Goal: Transaction & Acquisition: Purchase product/service

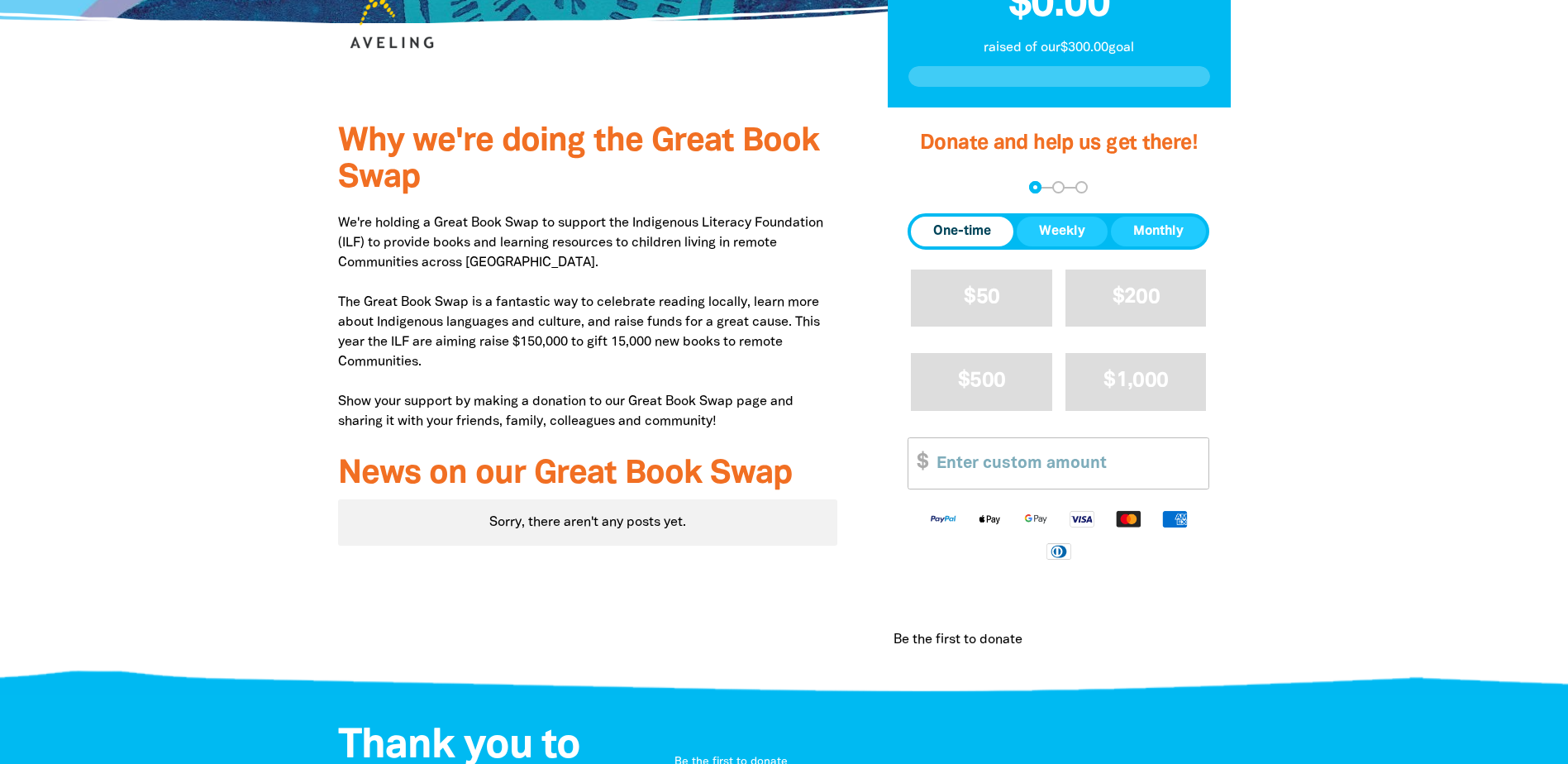
scroll to position [413, 0]
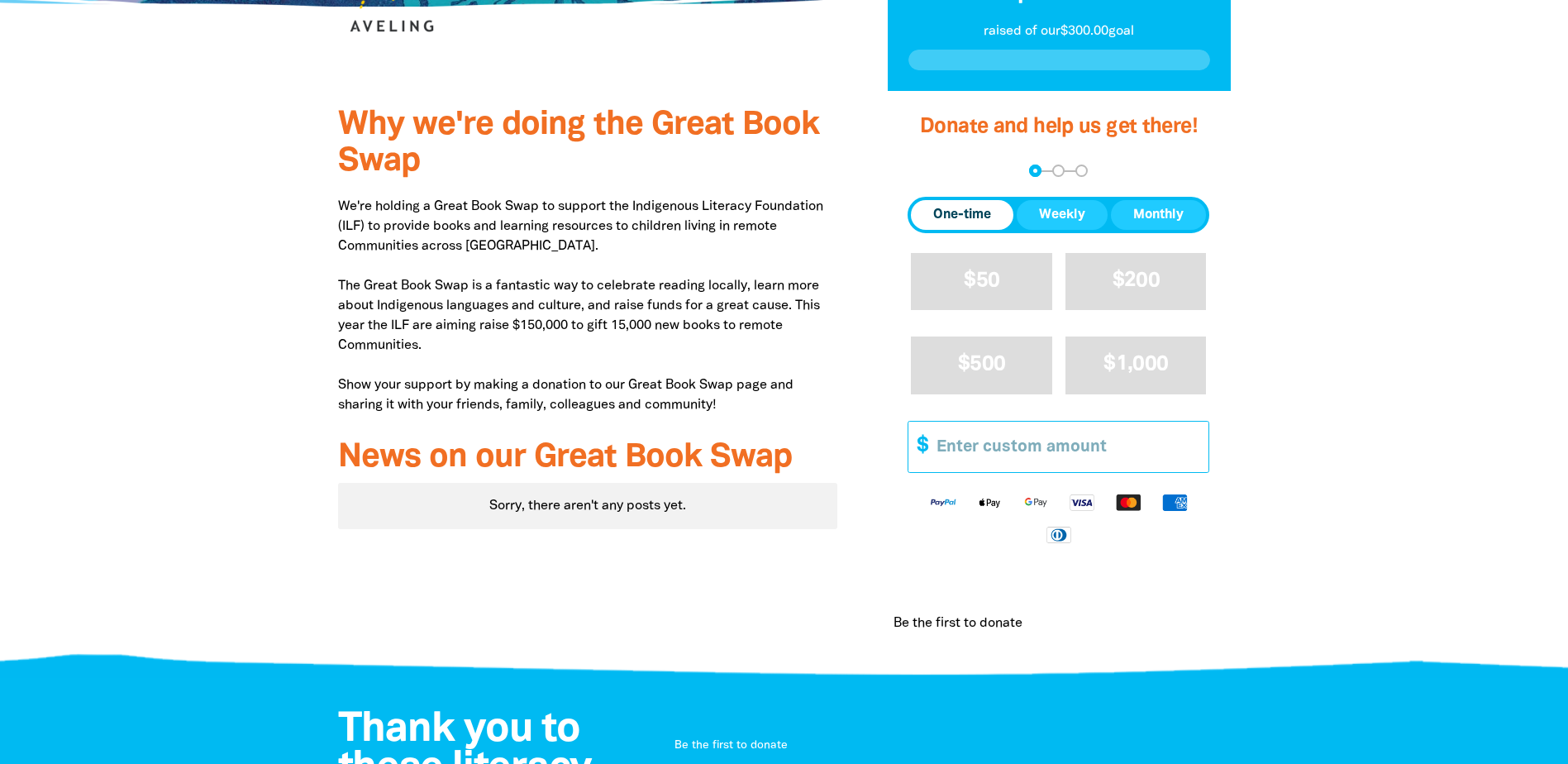
click at [1088, 457] on input "Other Amount" at bounding box center [1066, 446] width 283 height 51
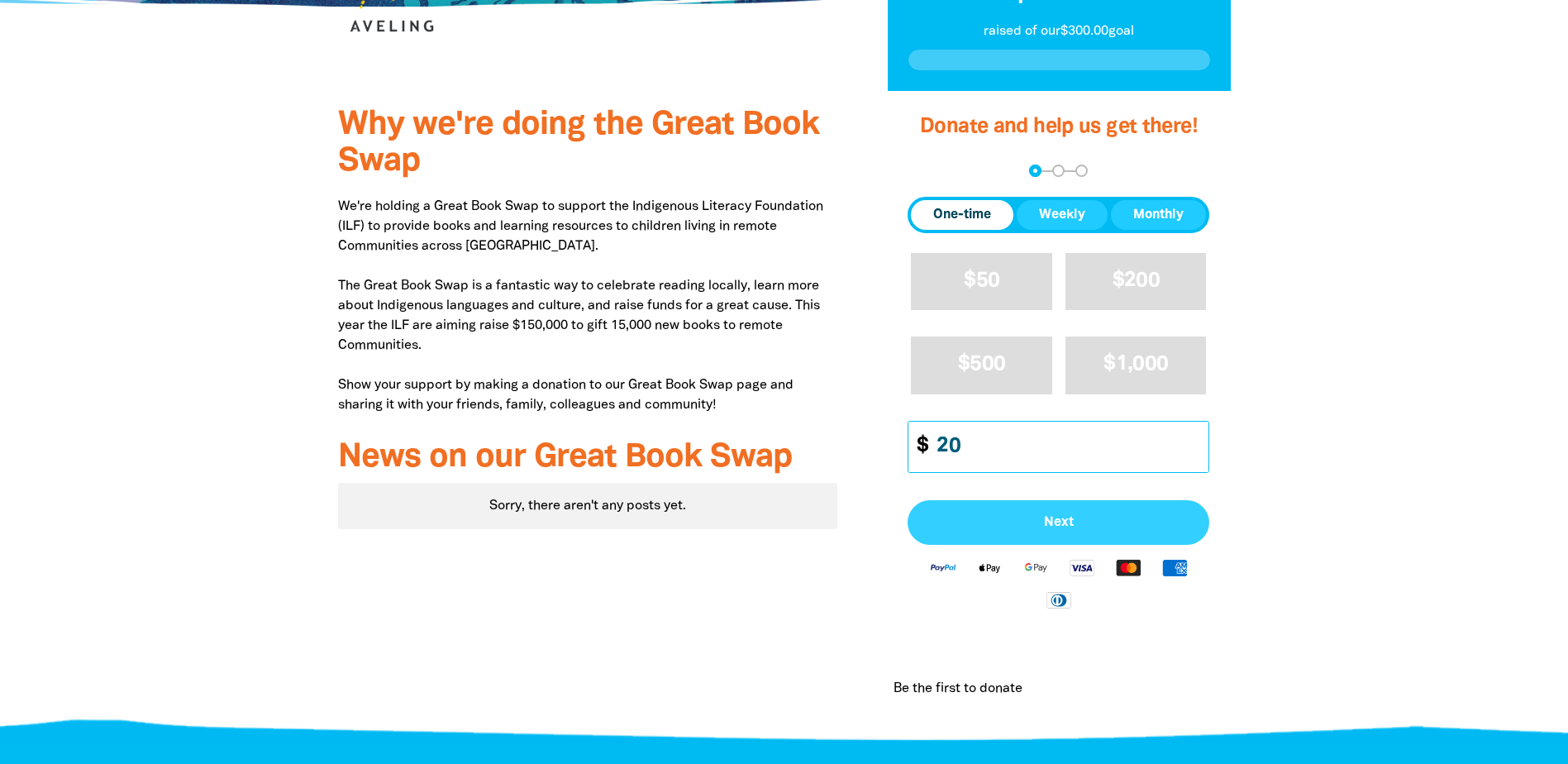
type input "20"
click at [1112, 509] on button "Next" at bounding box center [1058, 521] width 301 height 44
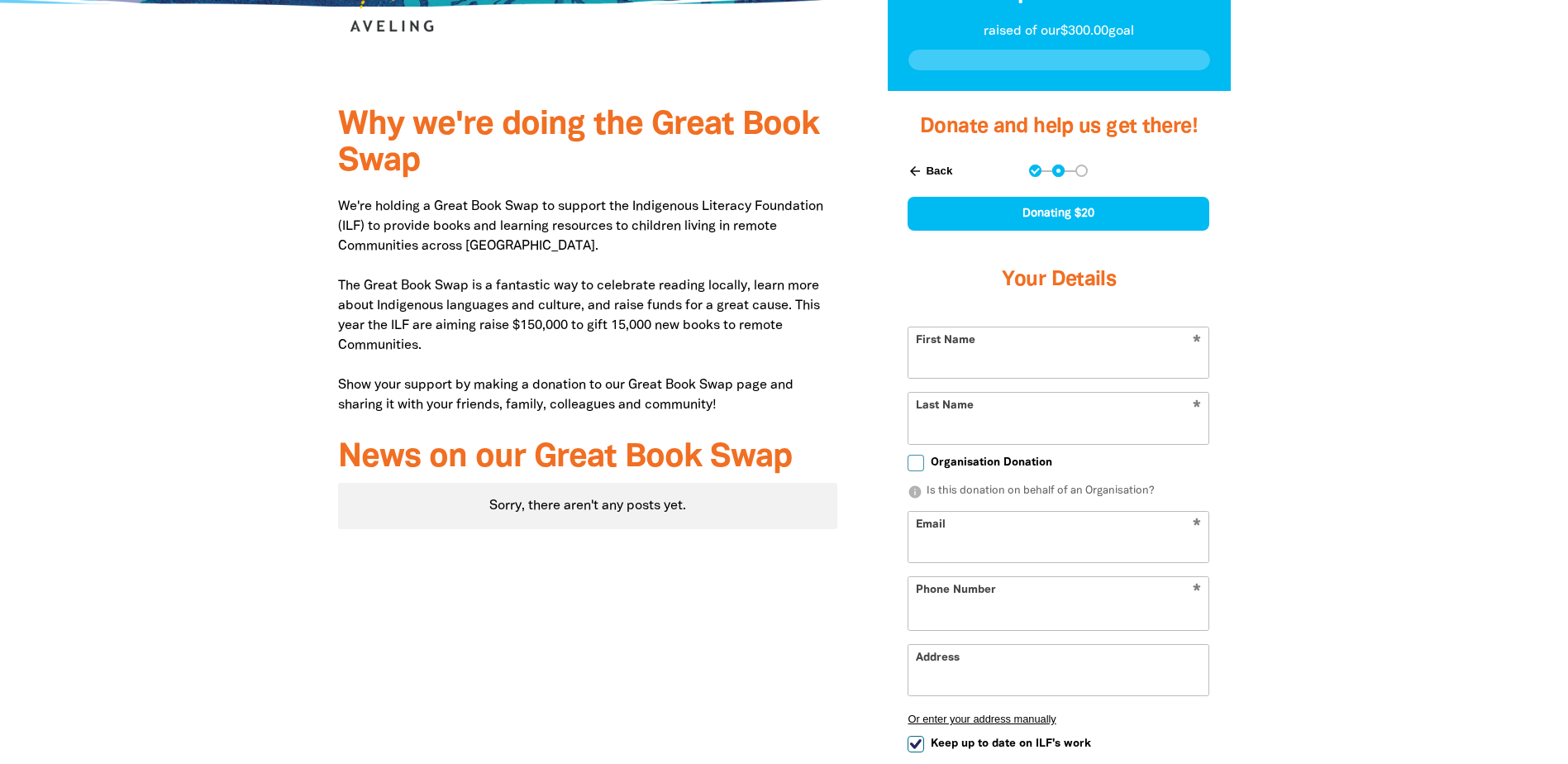
select select "AU"
click at [1019, 461] on span "Organisation Donation" at bounding box center [992, 462] width 122 height 15
click at [925, 461] on input "Organisation Donation" at bounding box center [916, 463] width 16 height 16
checkbox input "true"
select select "AU"
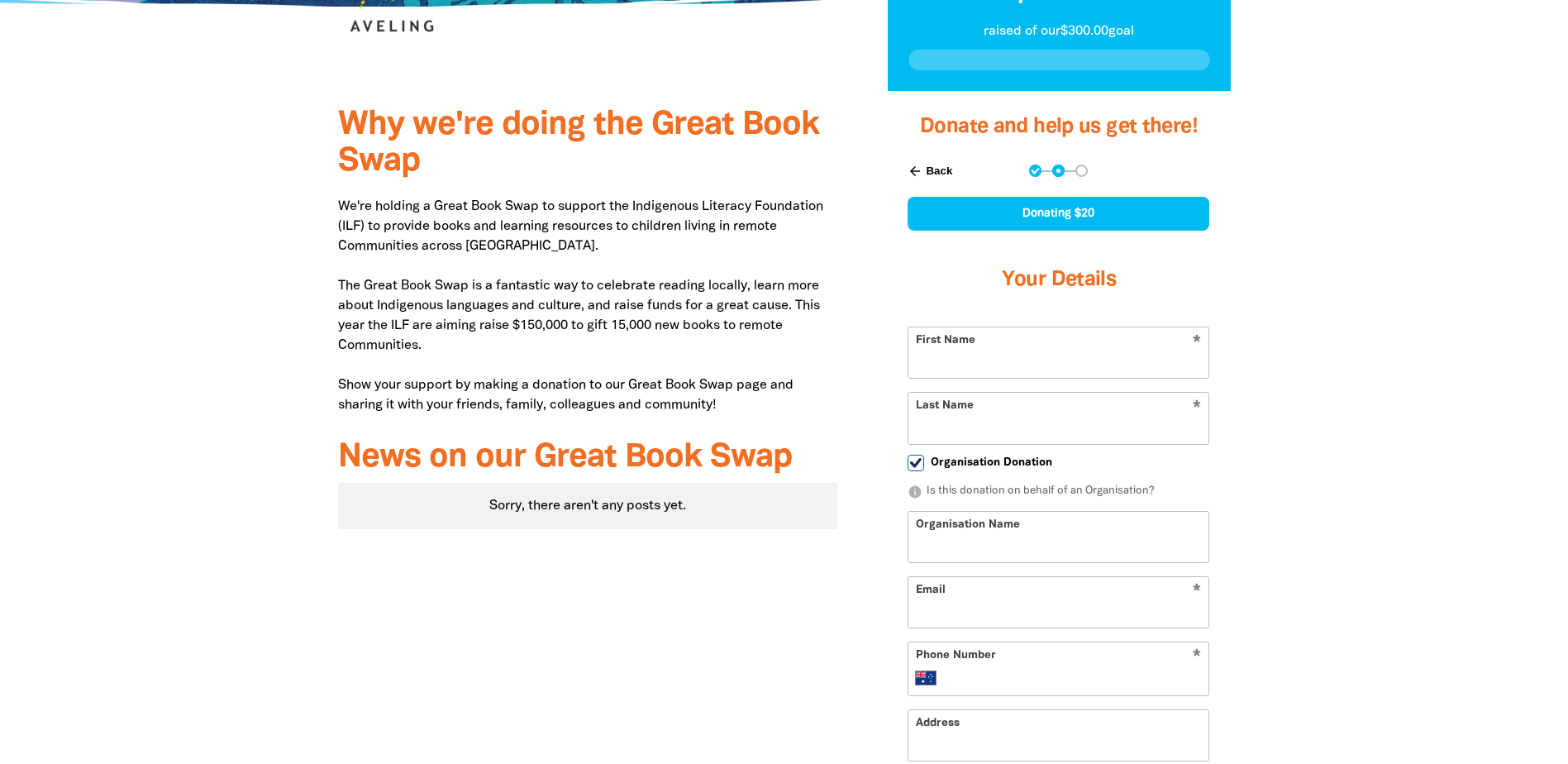
click at [1066, 354] on input "First Name" at bounding box center [1058, 353] width 300 height 51
type input "Tune"
type input "[PERSON_NAME]"
click at [1384, 216] on div at bounding box center [784, 562] width 1568 height 942
click at [1004, 529] on input "Organisation Name" at bounding box center [1058, 537] width 300 height 51
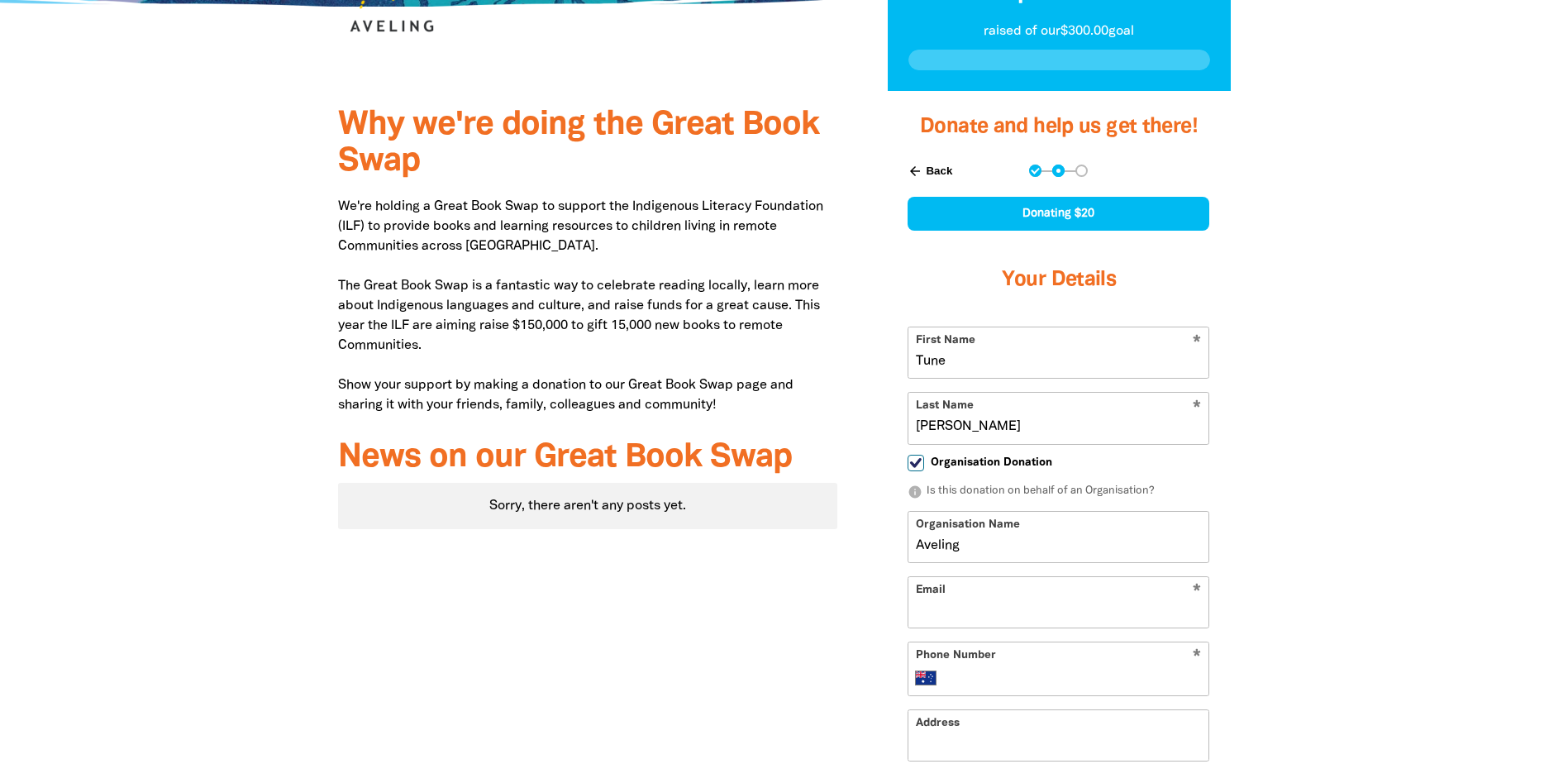
type input "Aveling"
click at [1030, 592] on input "Email" at bounding box center [1058, 603] width 300 height 51
type input "tunemary"
click at [917, 465] on input "Organisation Donation" at bounding box center [916, 463] width 16 height 16
checkbox input "false"
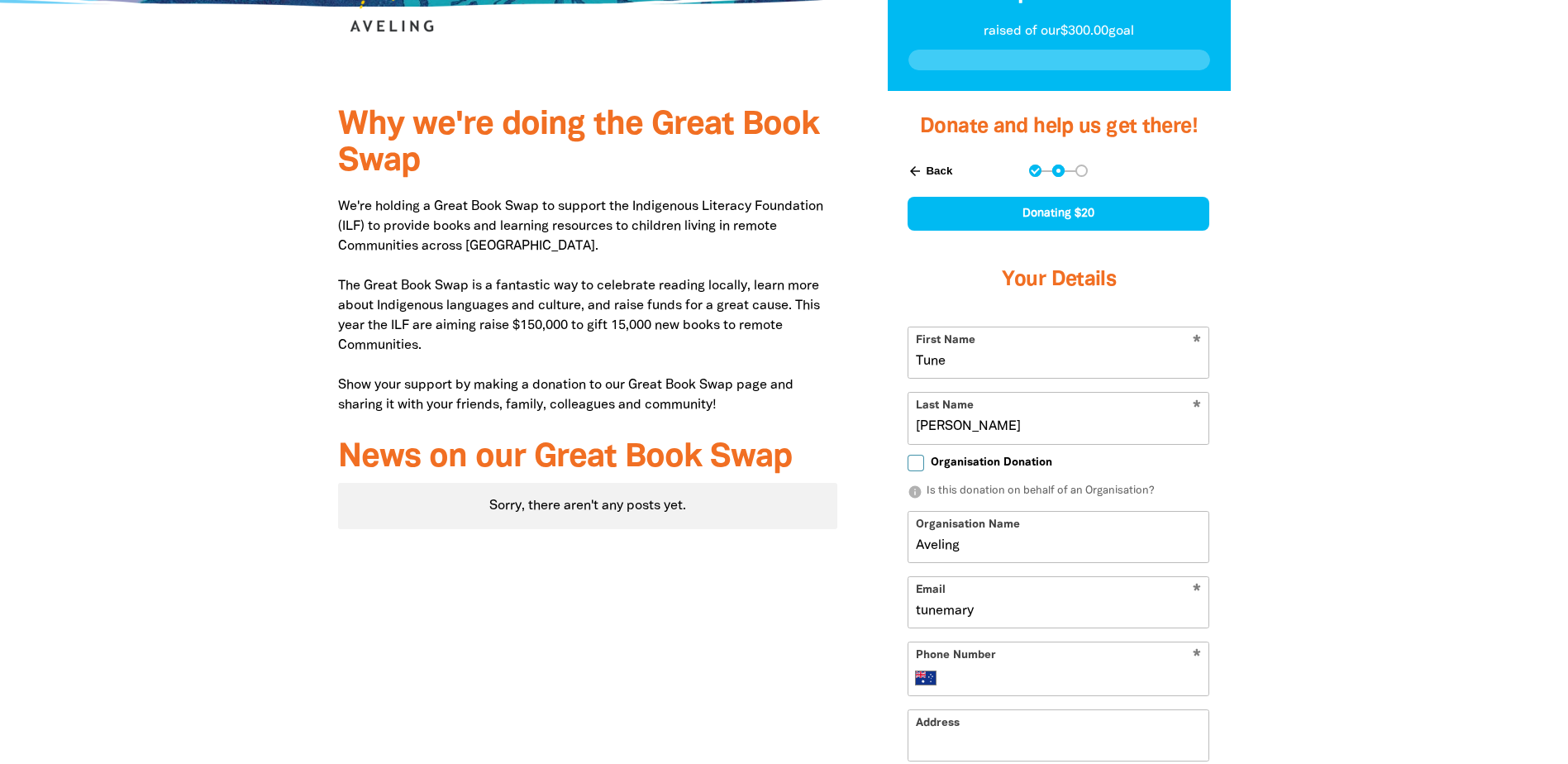
select select "AU"
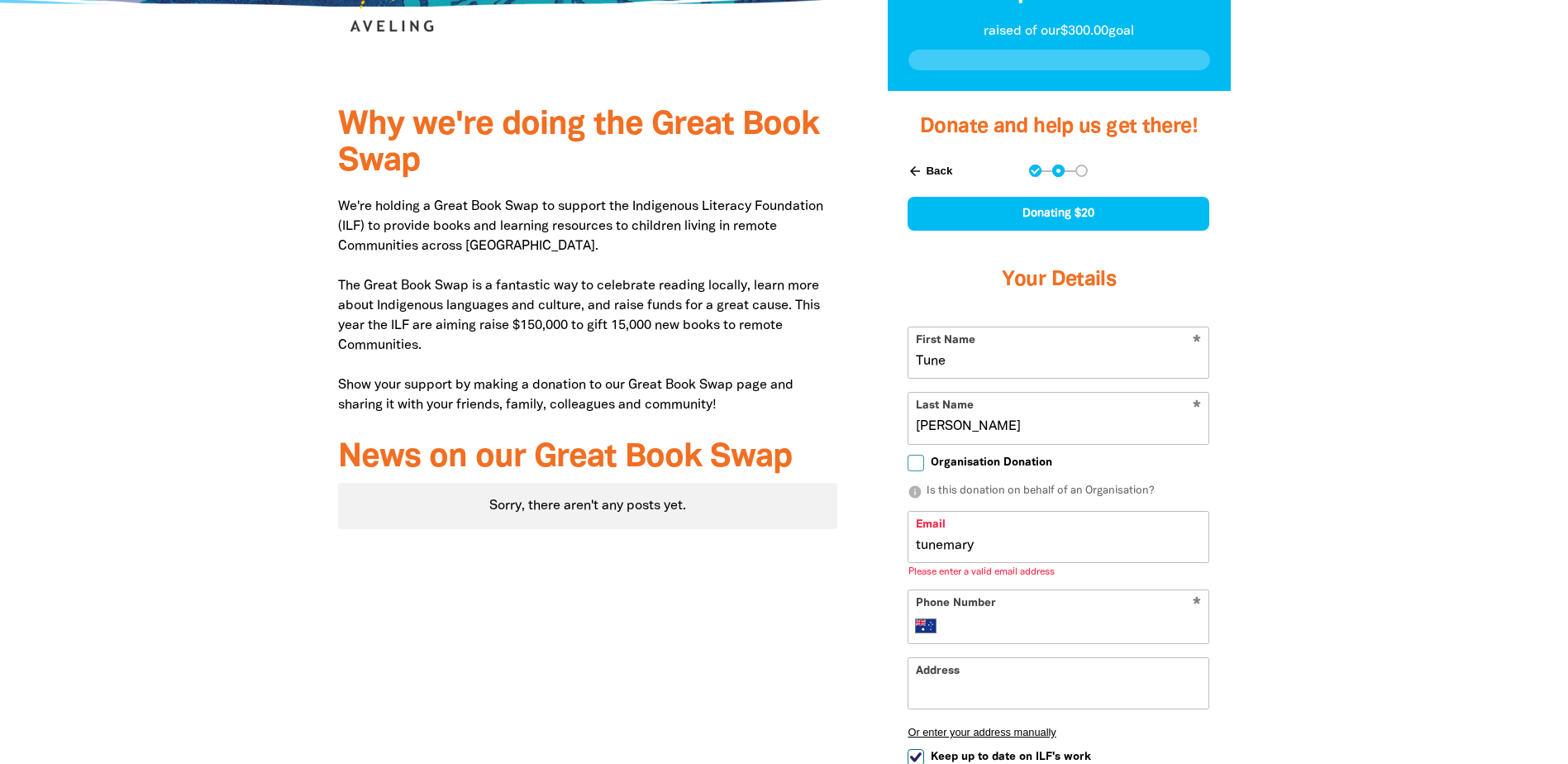
click at [917, 465] on input "Organisation Donation" at bounding box center [916, 463] width 16 height 16
checkbox input "true"
select select "AU"
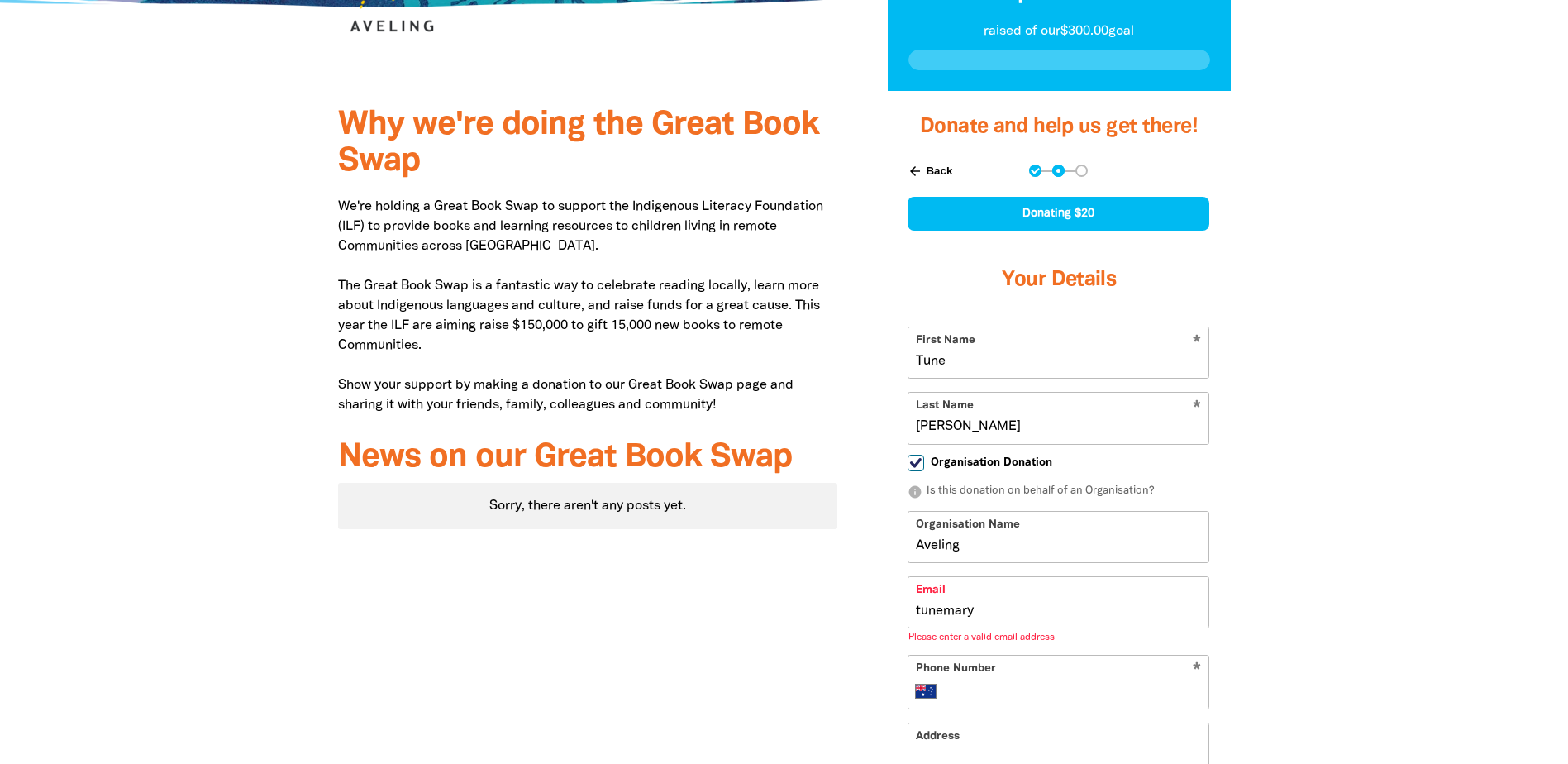
click at [917, 465] on input "Organisation Donation" at bounding box center [916, 463] width 16 height 16
checkbox input "false"
select select "AU"
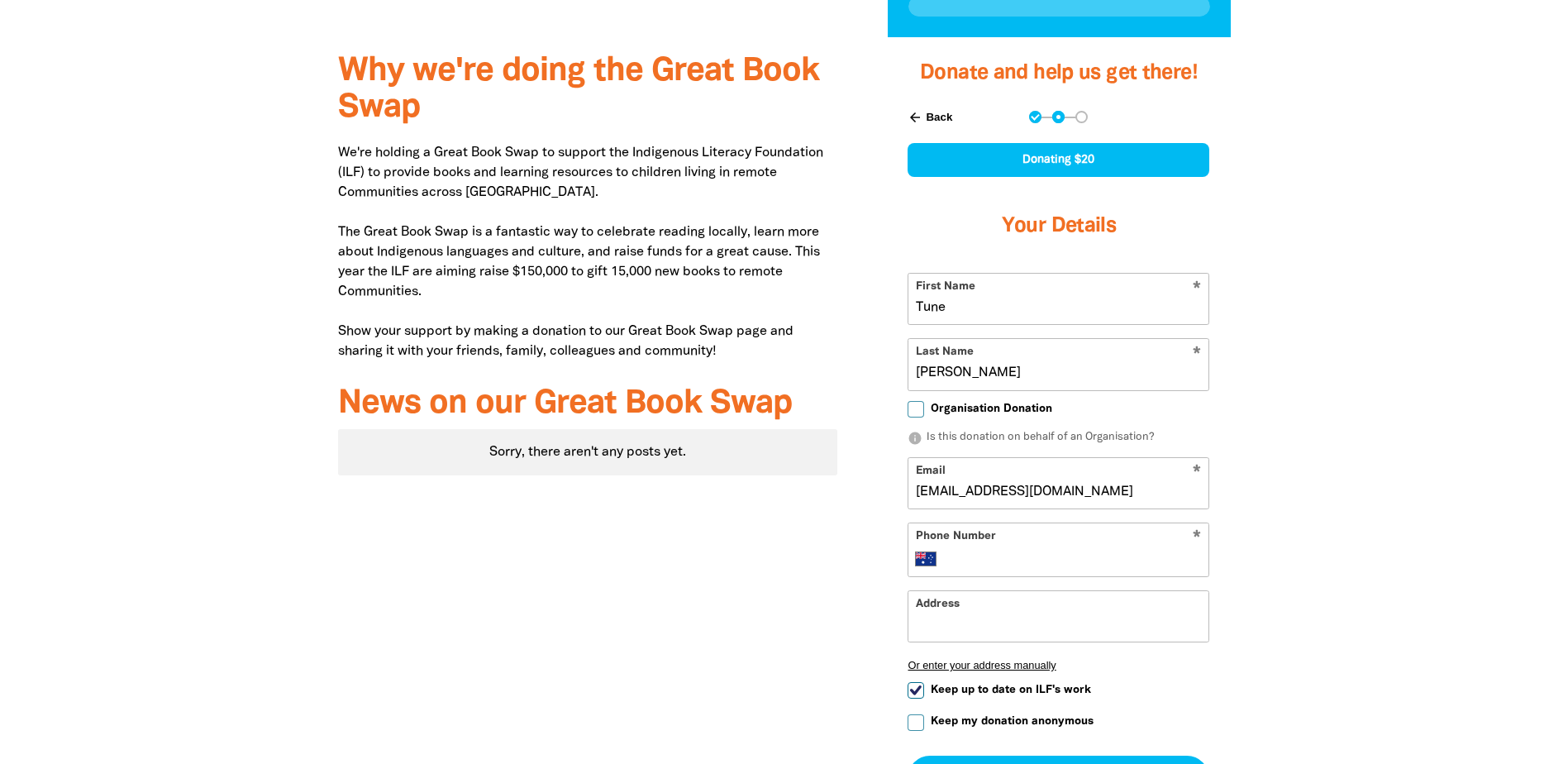
scroll to position [496, 0]
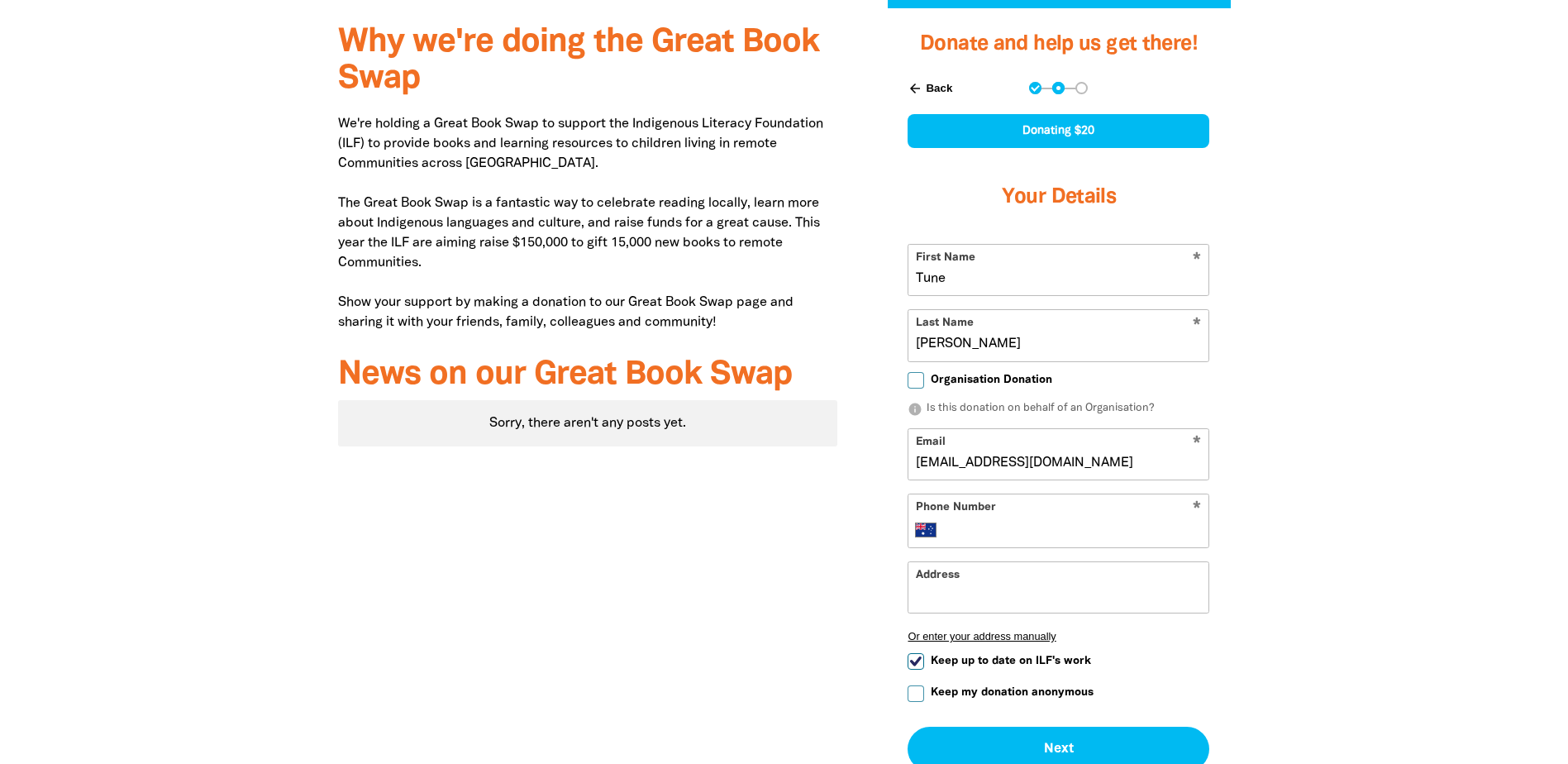
type input "[EMAIL_ADDRESS][DOMAIN_NAME]"
click at [1324, 402] on div at bounding box center [784, 446] width 1568 height 876
click at [1167, 500] on div "* Phone Number International [GEOGRAPHIC_DATA] [GEOGRAPHIC_DATA] [GEOGRAPHIC_DA…" at bounding box center [1058, 520] width 301 height 54
click at [1076, 534] on input "Phone Number" at bounding box center [1075, 529] width 253 height 20
drag, startPoint x: 1321, startPoint y: 333, endPoint x: 1330, endPoint y: 331, distance: 9.2
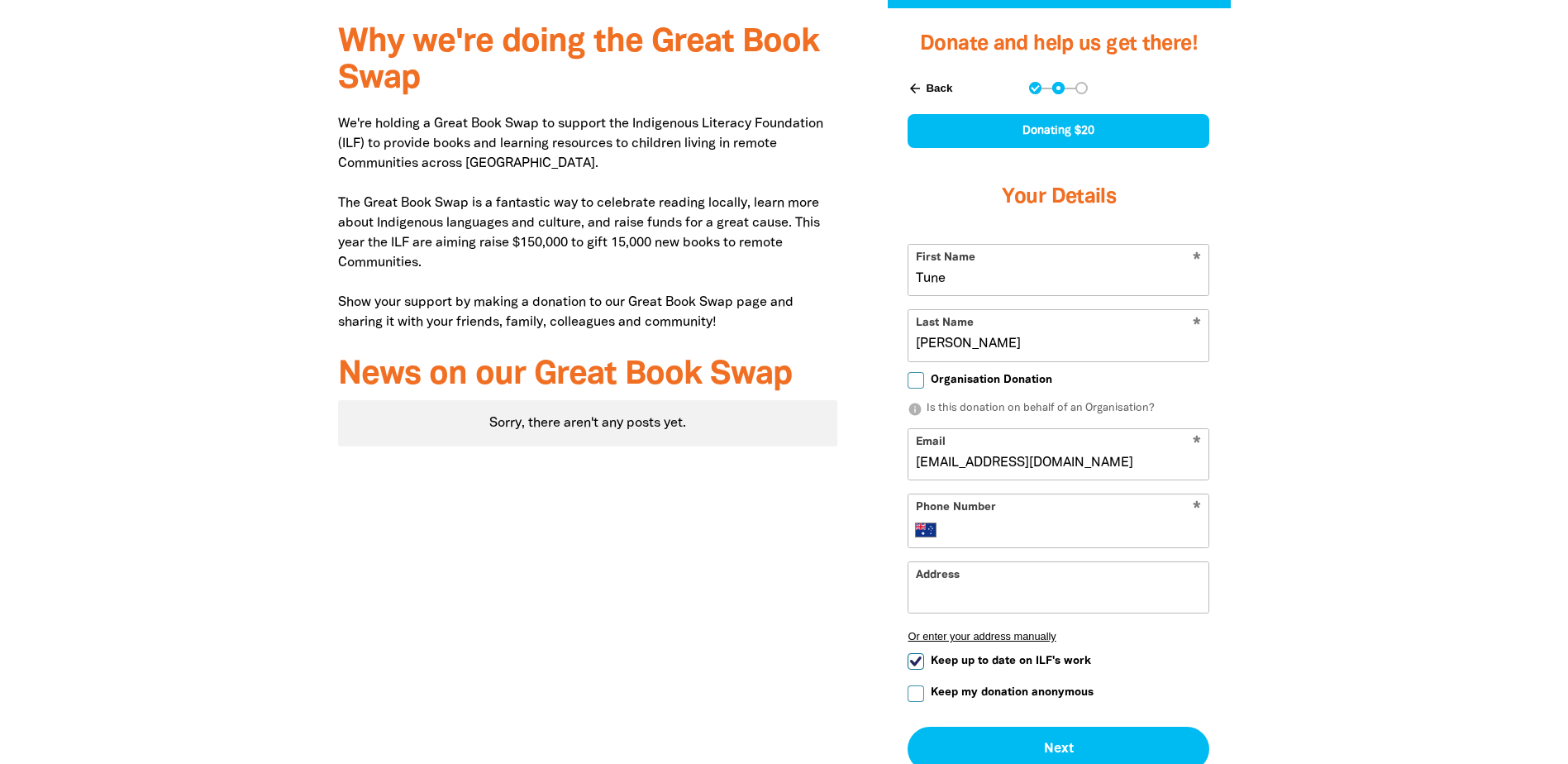
click at [1321, 333] on div at bounding box center [784, 446] width 1568 height 876
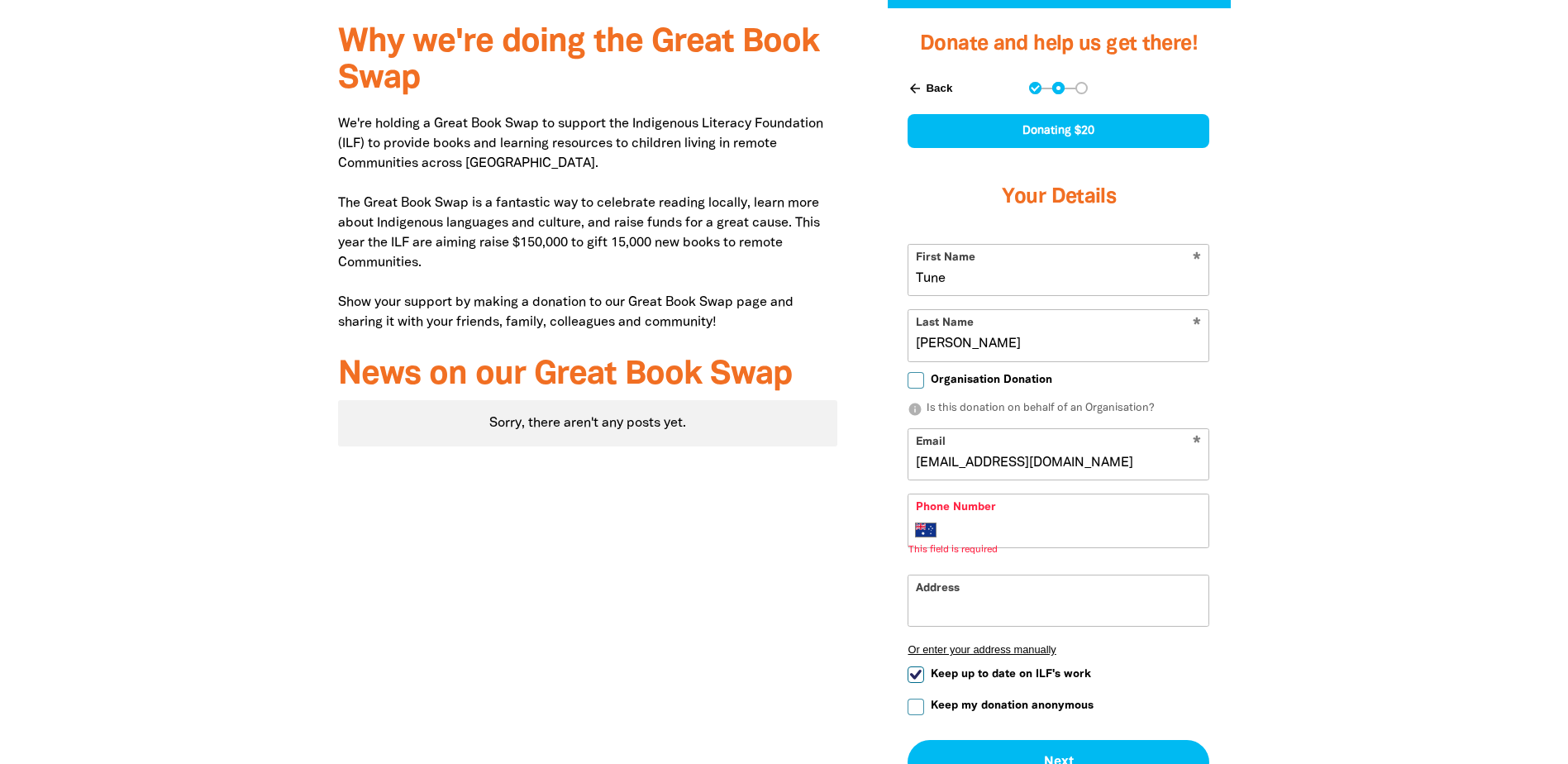
click at [1166, 504] on div "* Phone Number International [GEOGRAPHIC_DATA] [GEOGRAPHIC_DATA] [GEOGRAPHIC_DA…" at bounding box center [1058, 520] width 301 height 54
click at [1162, 517] on div "* Phone Number International [GEOGRAPHIC_DATA] [GEOGRAPHIC_DATA] [GEOGRAPHIC_DA…" at bounding box center [1058, 520] width 301 height 54
click at [1157, 534] on input "Phone Number" at bounding box center [1075, 529] width 253 height 20
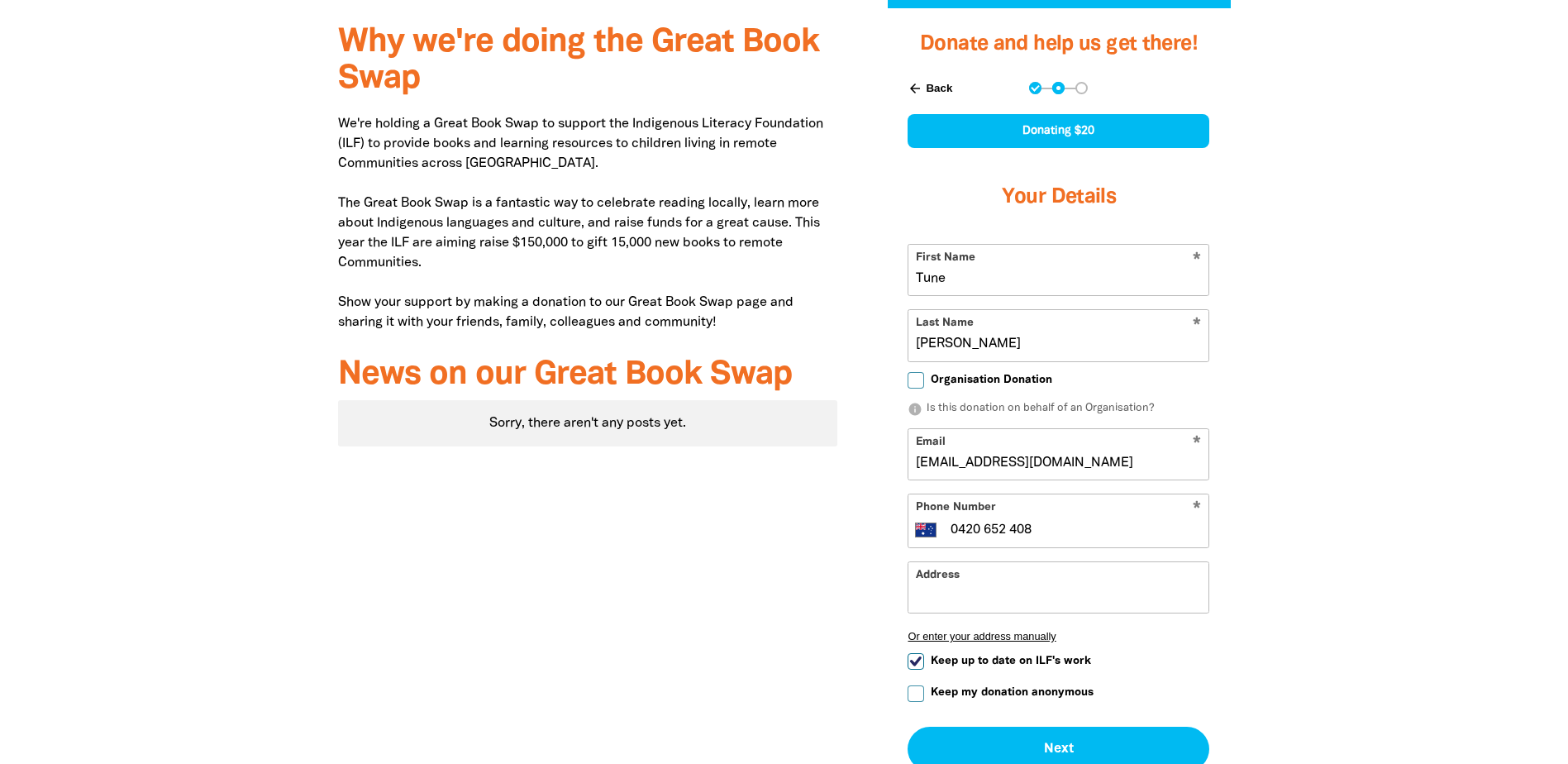
type input "0420 652 408"
click at [1075, 610] on input "Address" at bounding box center [1058, 587] width 300 height 51
click at [1315, 591] on div at bounding box center [784, 446] width 1568 height 877
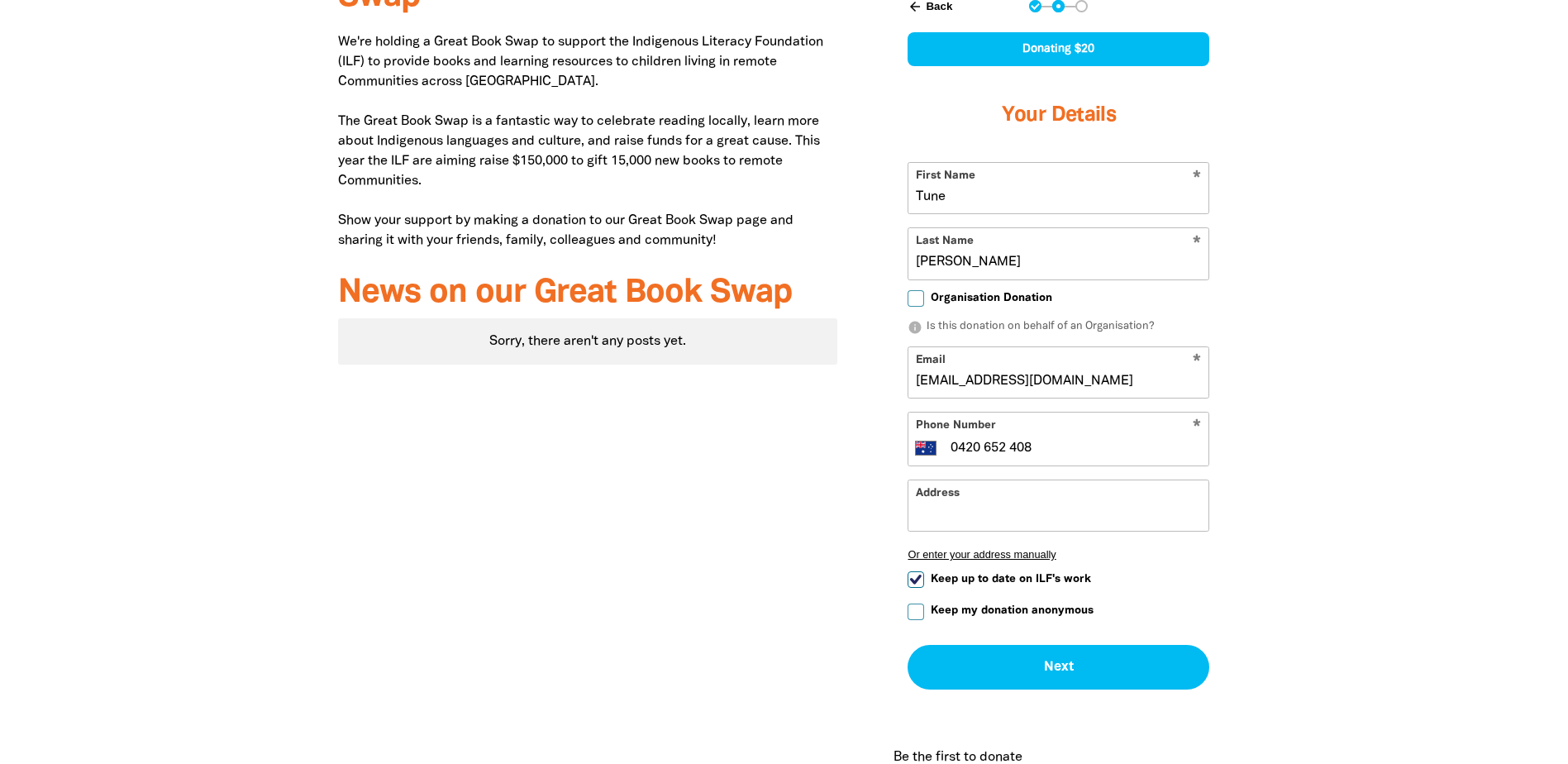
scroll to position [578, 0]
click at [1023, 515] on input "Address" at bounding box center [1058, 505] width 300 height 51
click at [989, 574] on span "Keep up to date on ILF's work" at bounding box center [1011, 577] width 161 height 15
click at [925, 574] on input "Keep up to date on ILF's work" at bounding box center [916, 578] width 16 height 16
checkbox input "false"
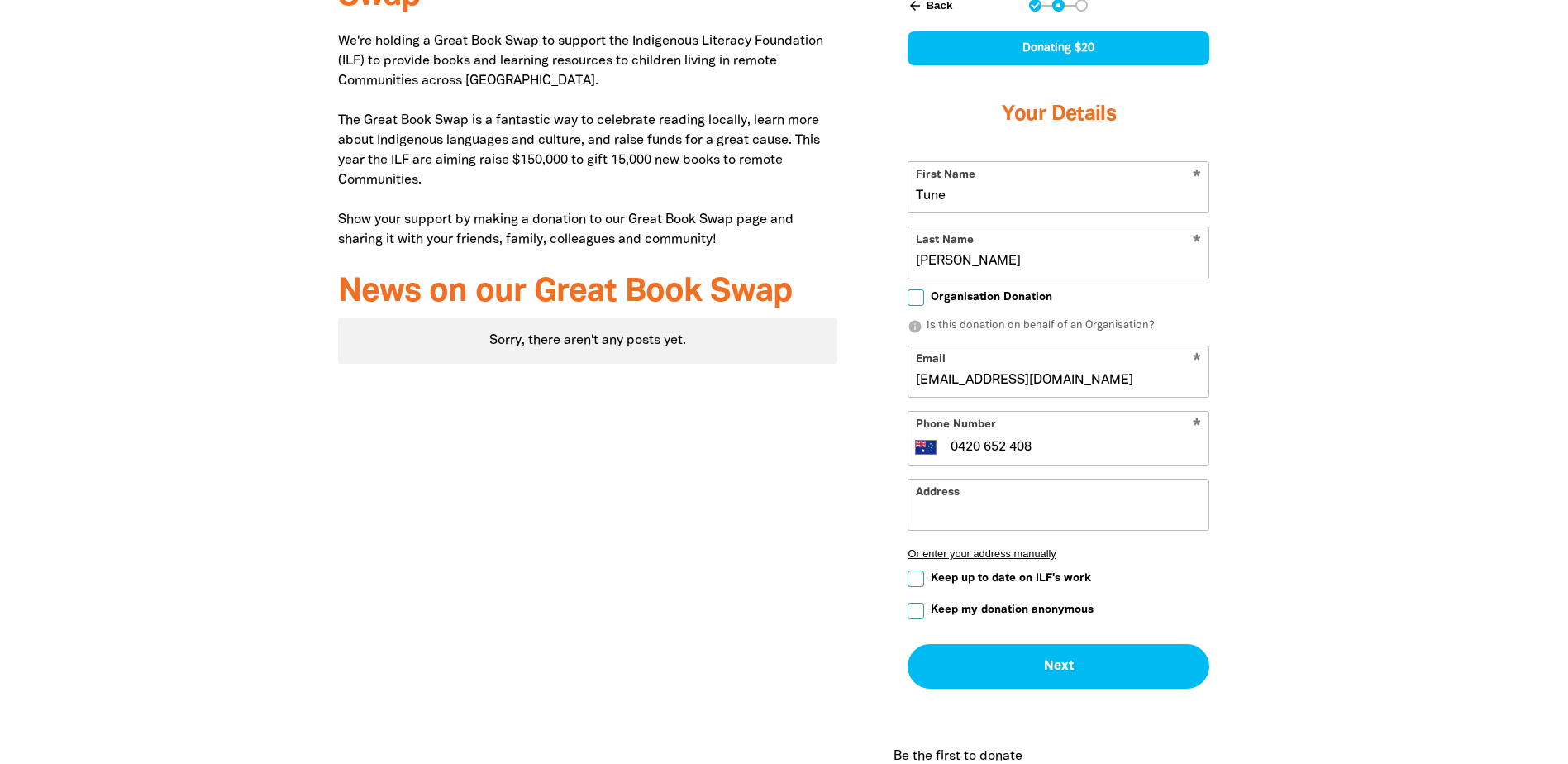
click at [973, 607] on span "Keep my donation anonymous" at bounding box center [1012, 609] width 163 height 15
click at [925, 607] on input "Keep my donation anonymous" at bounding box center [916, 611] width 16 height 16
checkbox input "true"
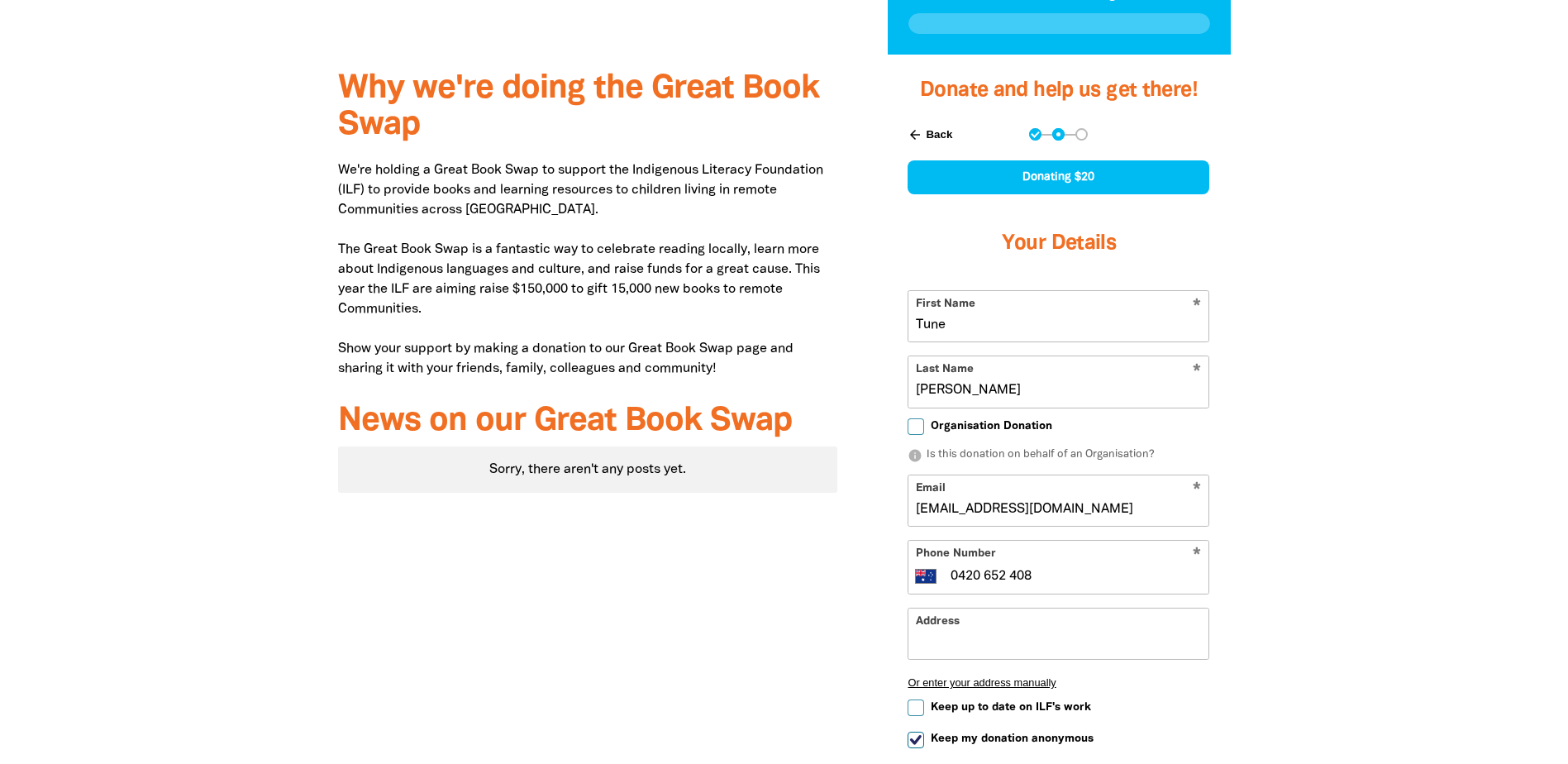
scroll to position [496, 0]
